Goal: Find specific page/section: Find specific page/section

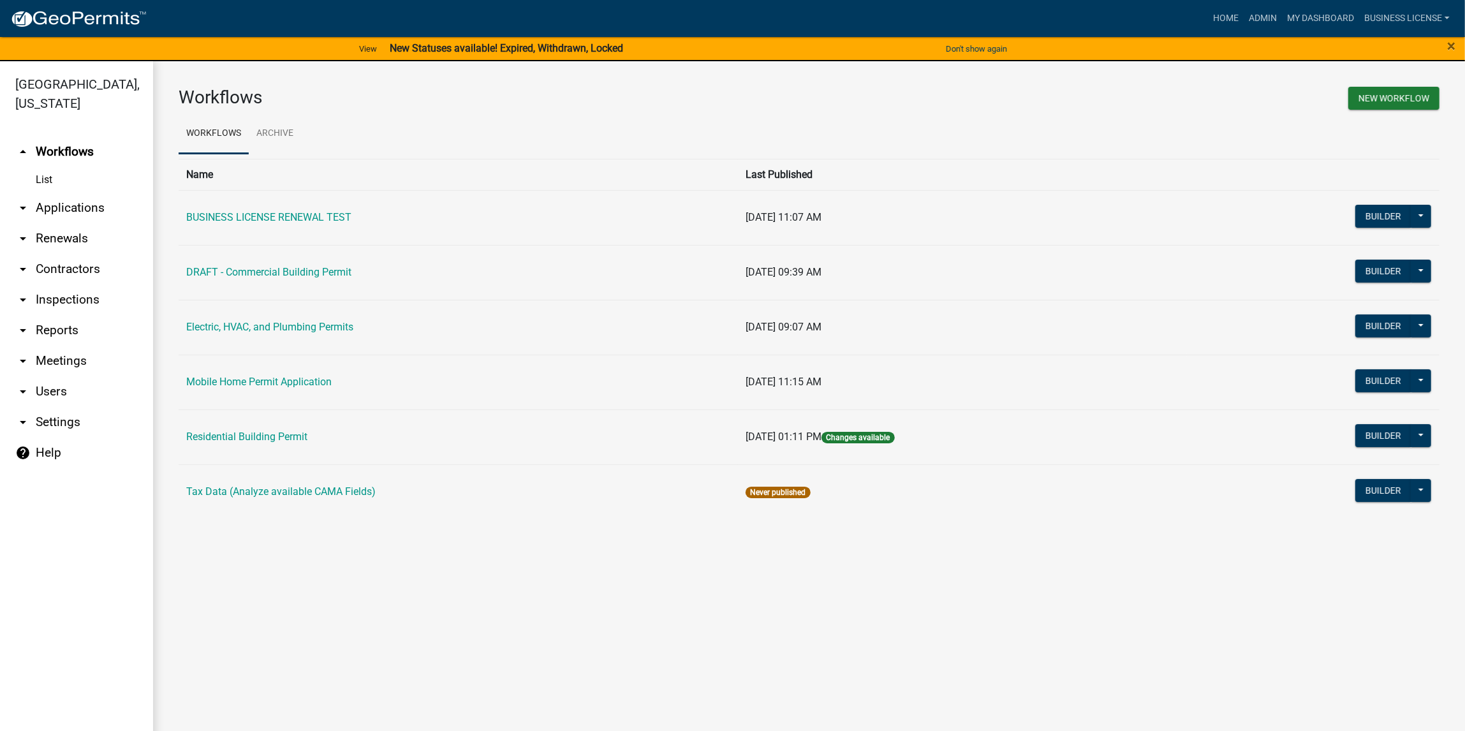
click at [64, 212] on link "arrow_drop_down Applications" at bounding box center [76, 208] width 153 height 31
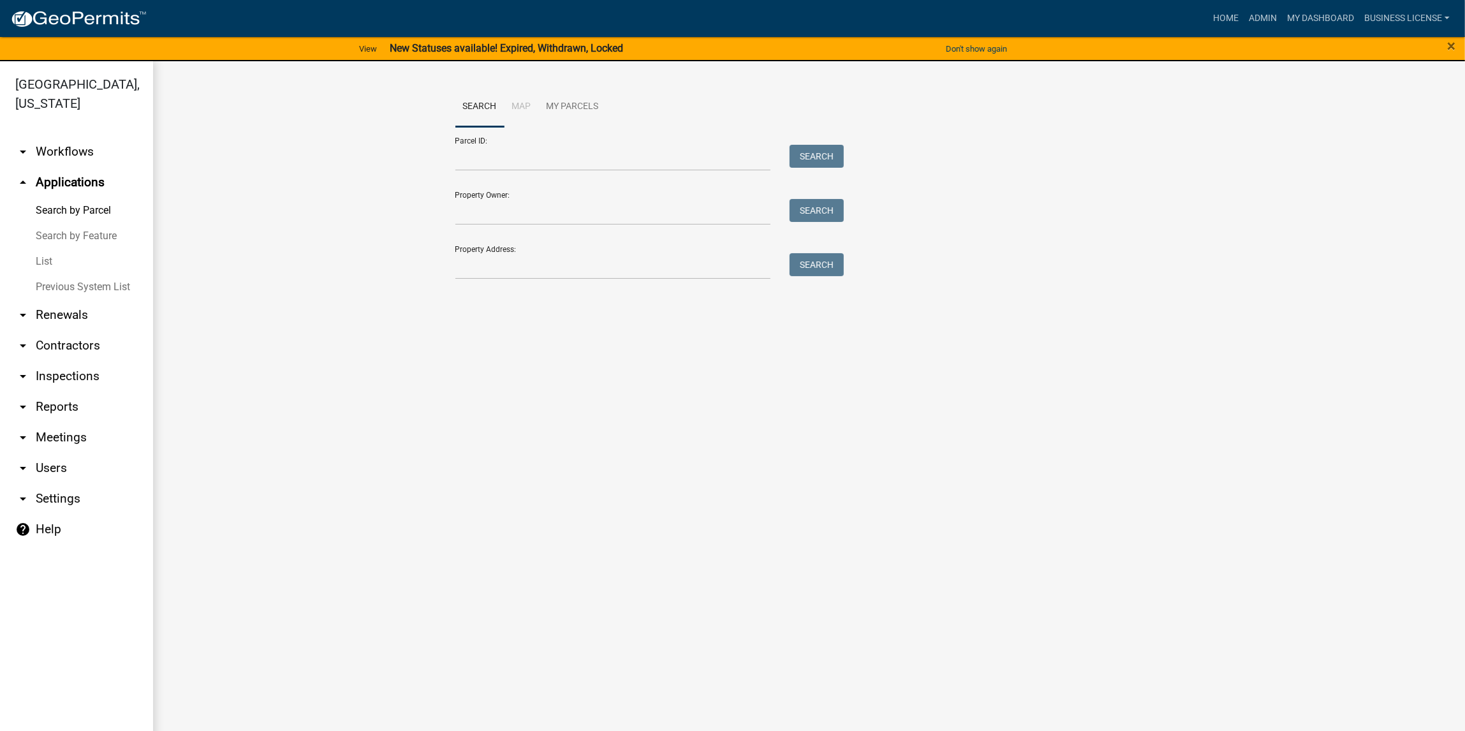
click at [45, 263] on link "List" at bounding box center [76, 262] width 153 height 26
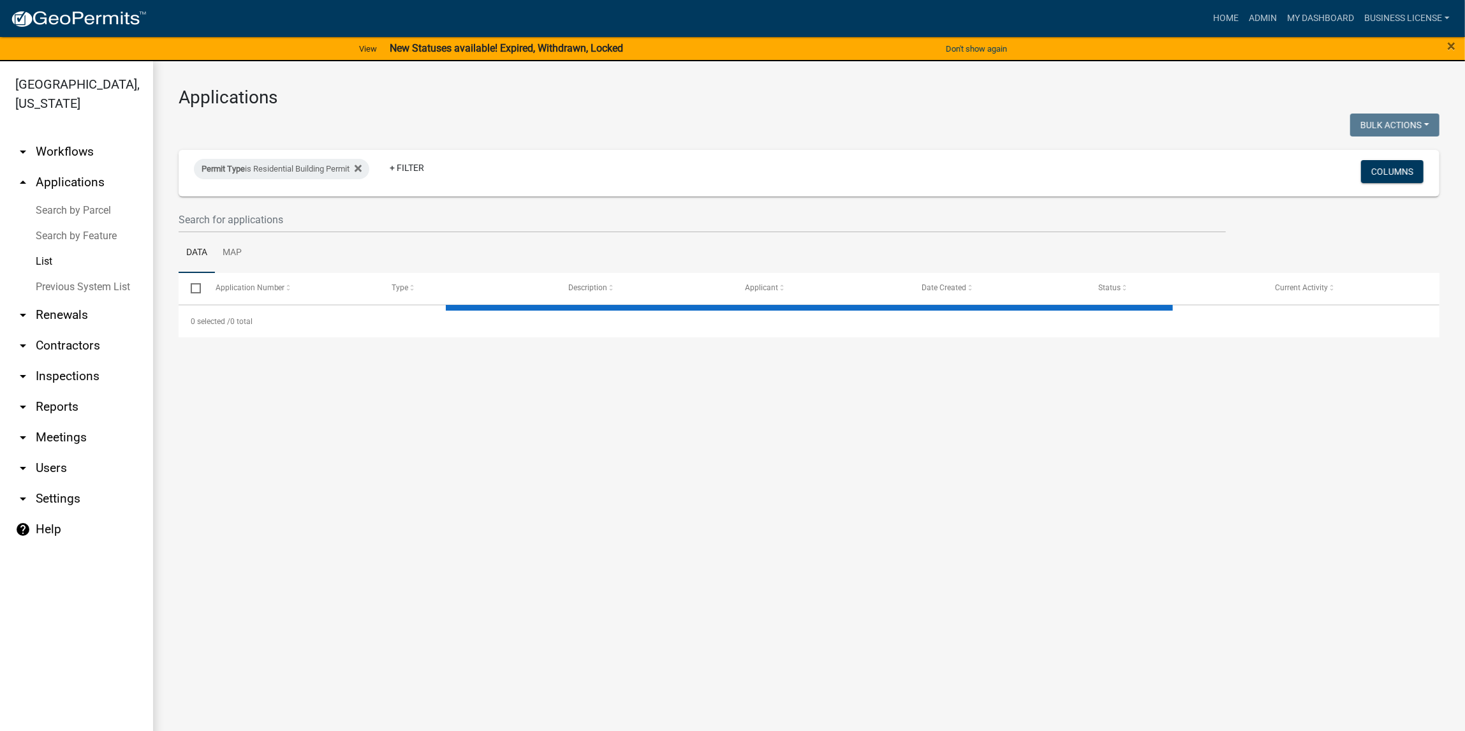
select select "3: 100"
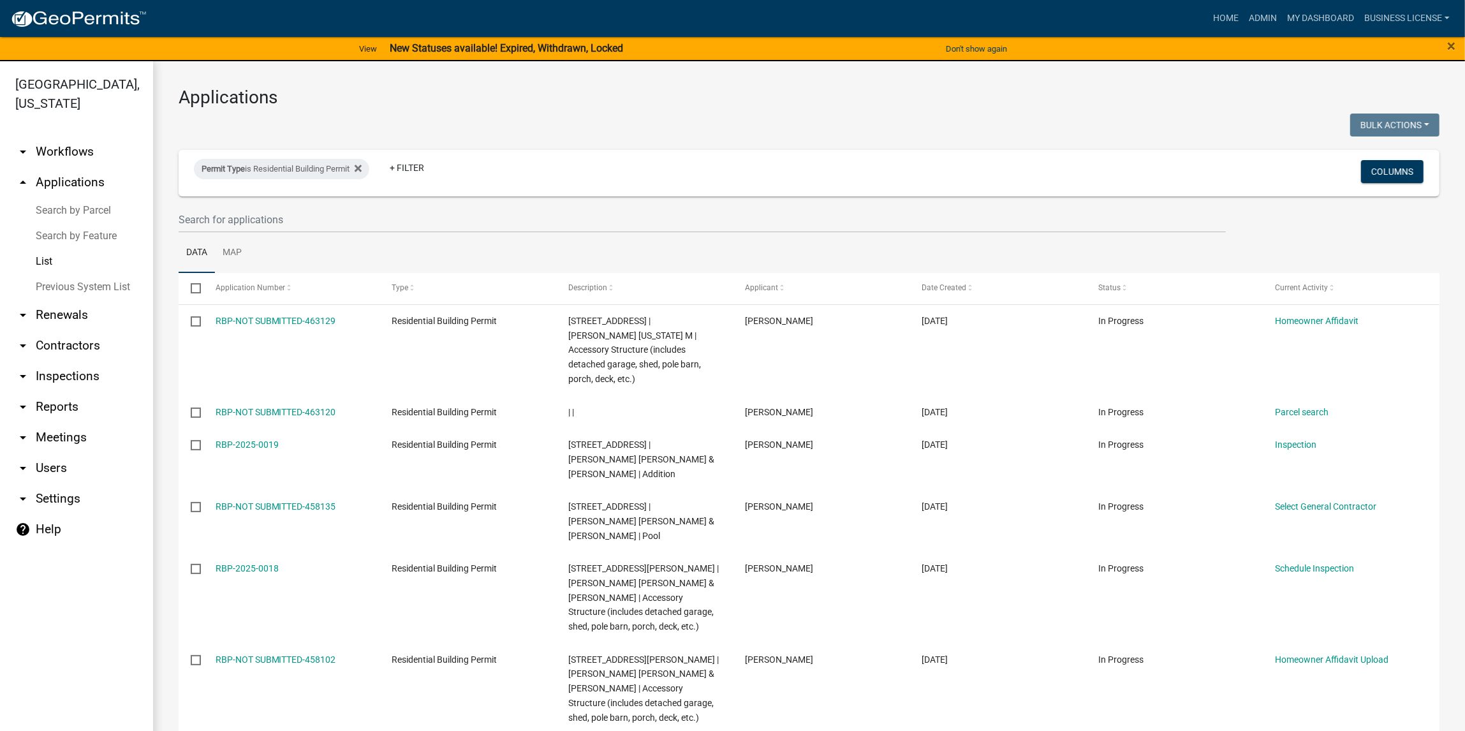
click at [62, 351] on link "arrow_drop_down Contractors" at bounding box center [76, 345] width 153 height 31
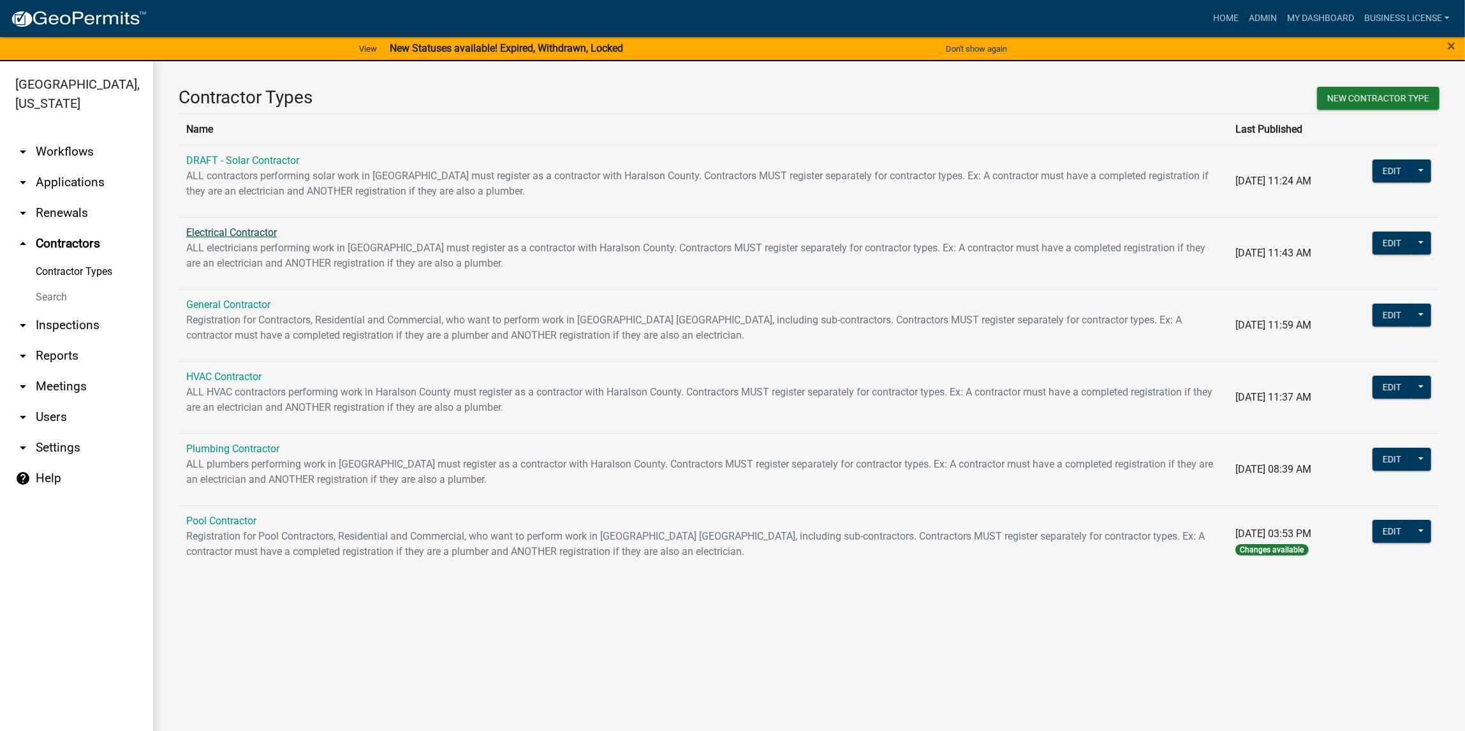
click at [223, 235] on link "Electrical Contractor" at bounding box center [231, 232] width 91 height 12
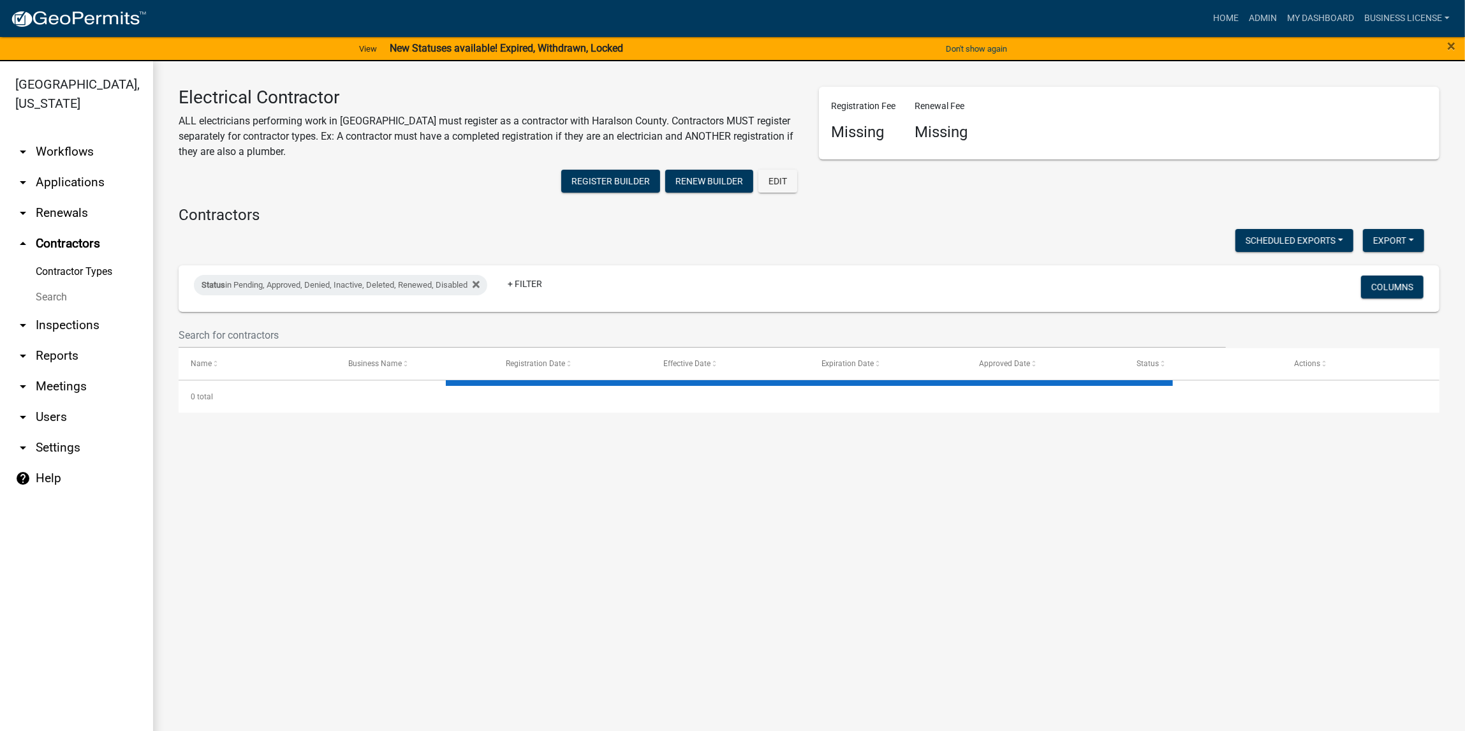
select select "2: 50"
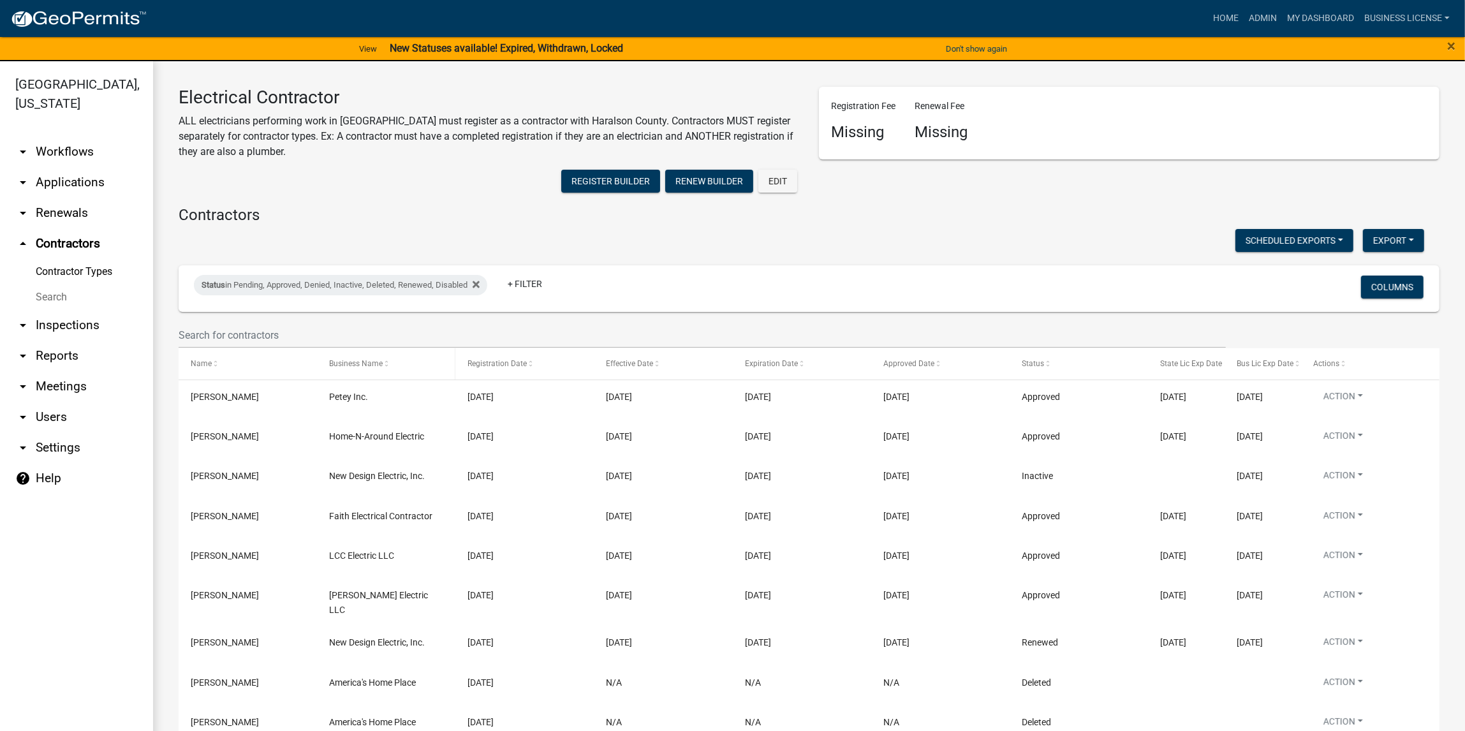
click at [378, 366] on span "Business Name" at bounding box center [356, 363] width 54 height 9
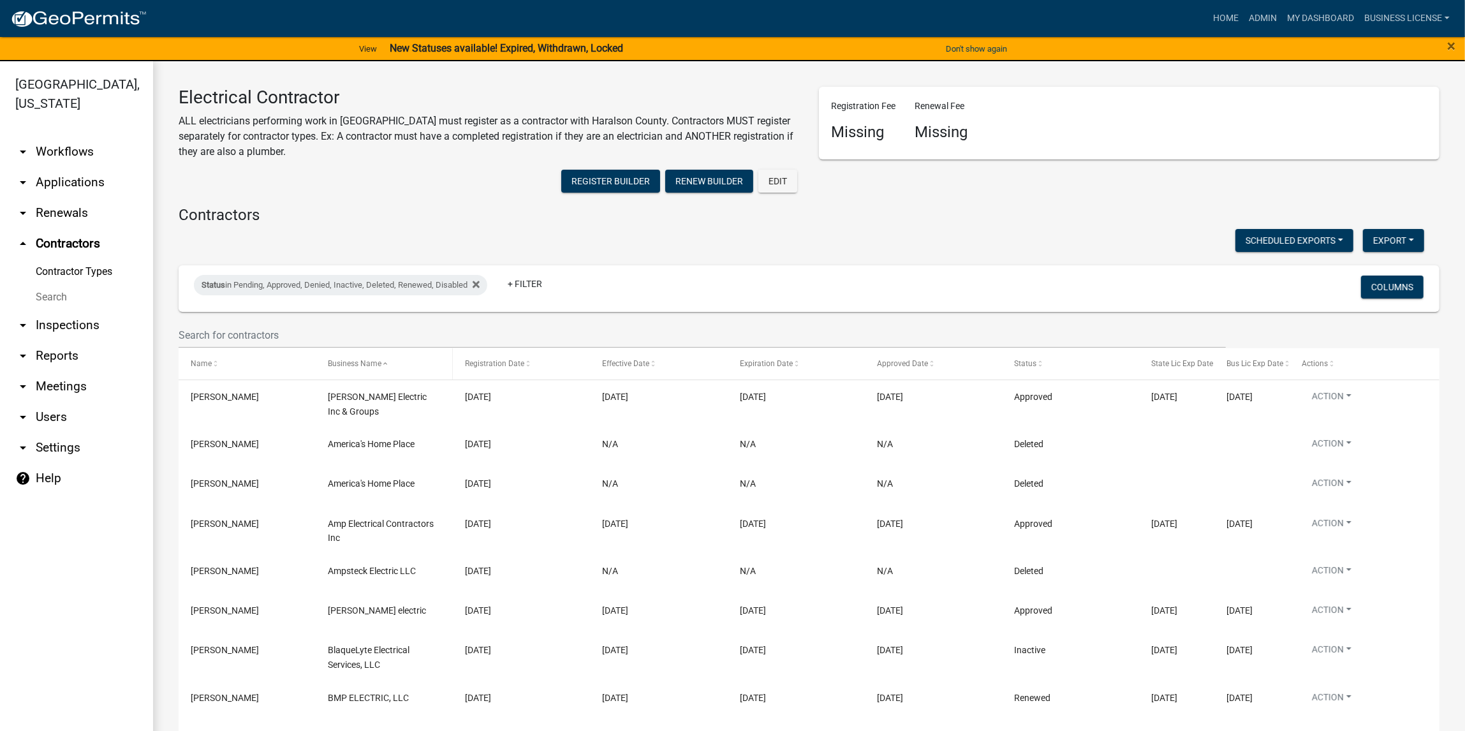
click at [366, 367] on span "Business Name" at bounding box center [355, 363] width 54 height 9
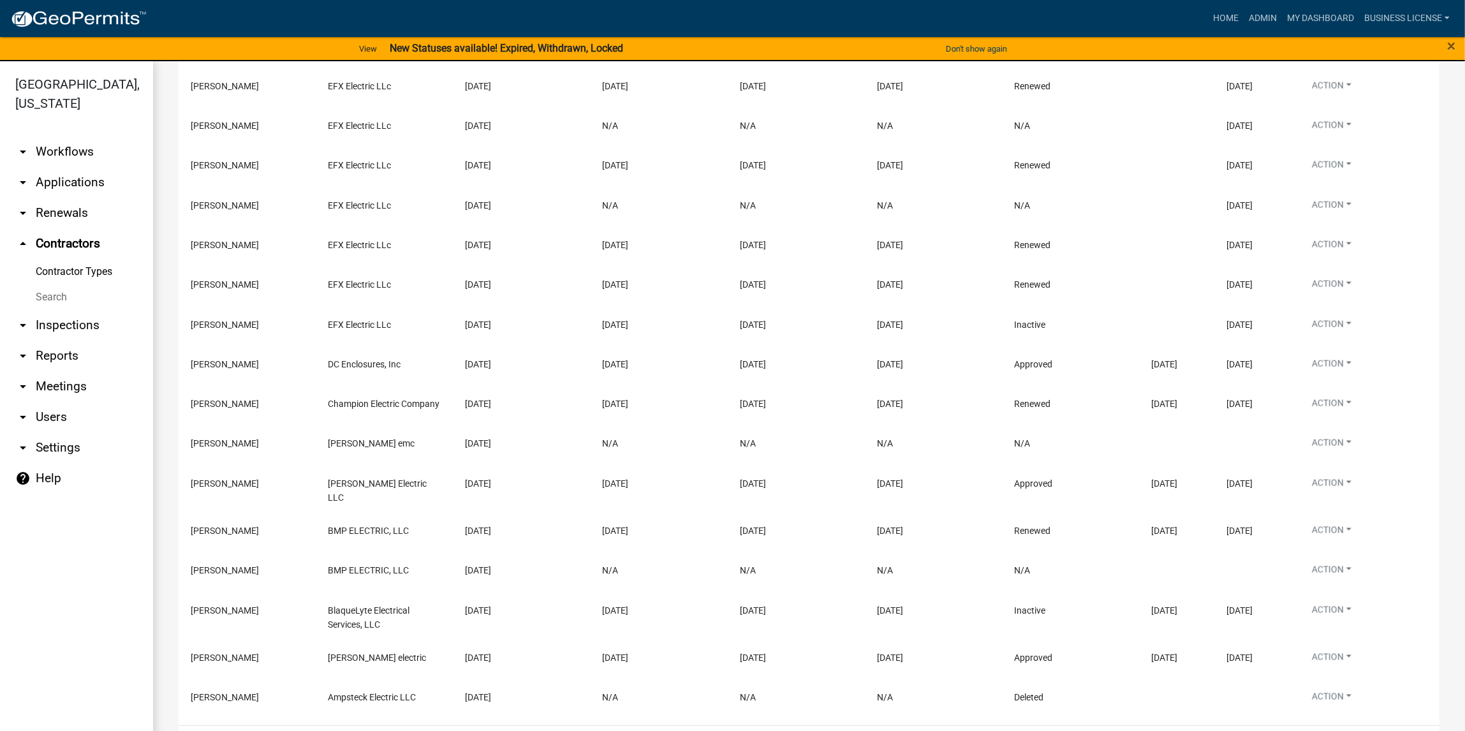
scroll to position [1774, 0]
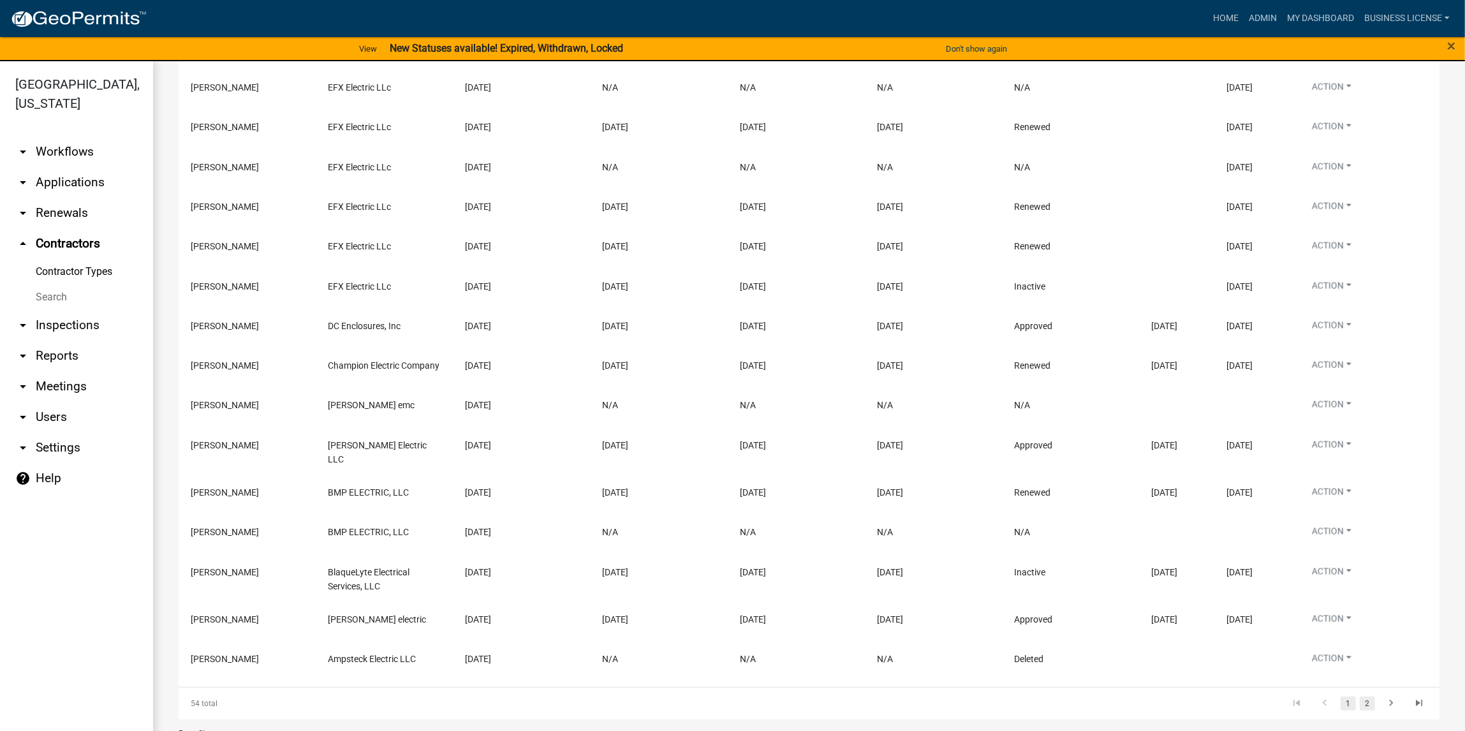
click at [1359, 696] on link "2" at bounding box center [1366, 703] width 15 height 14
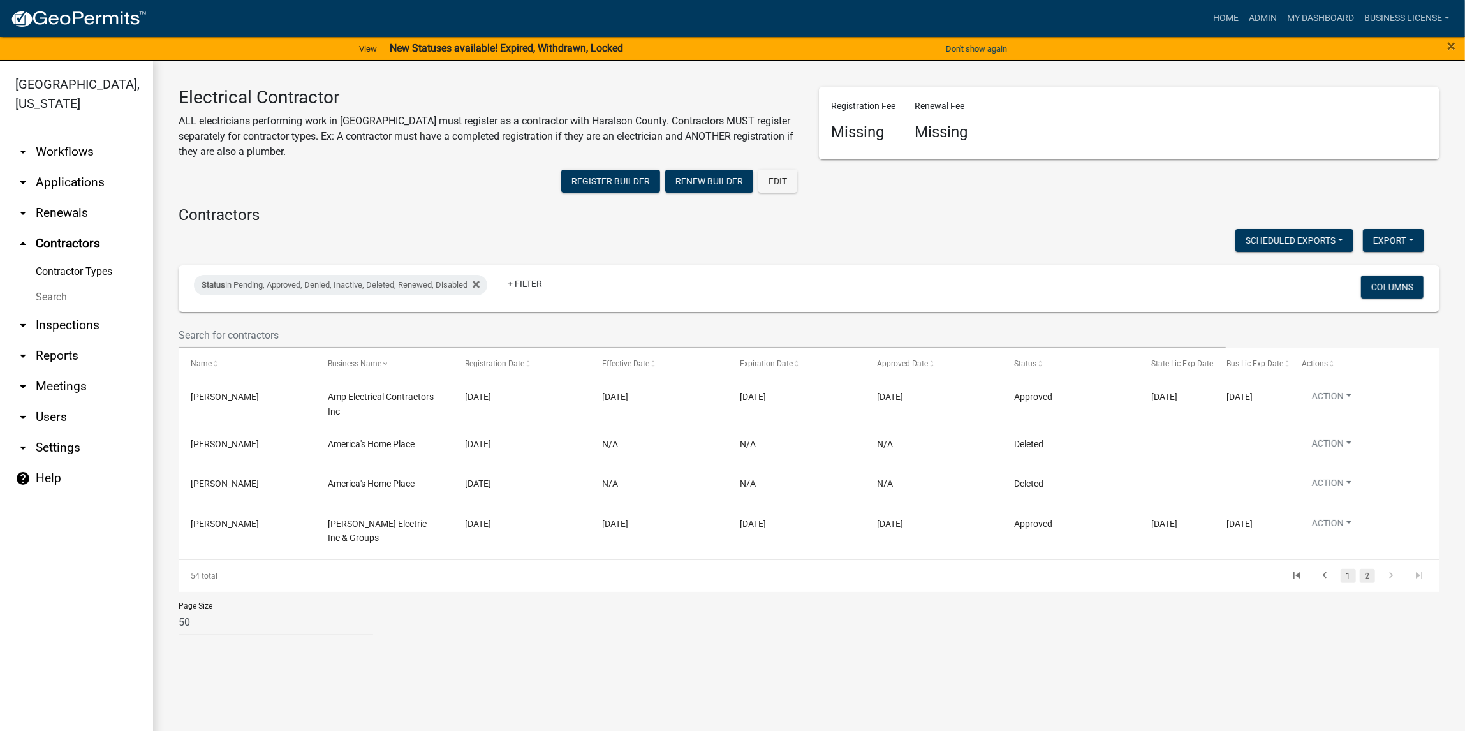
click at [1345, 569] on link "1" at bounding box center [1347, 576] width 15 height 14
